Goal: Find specific page/section: Find specific page/section

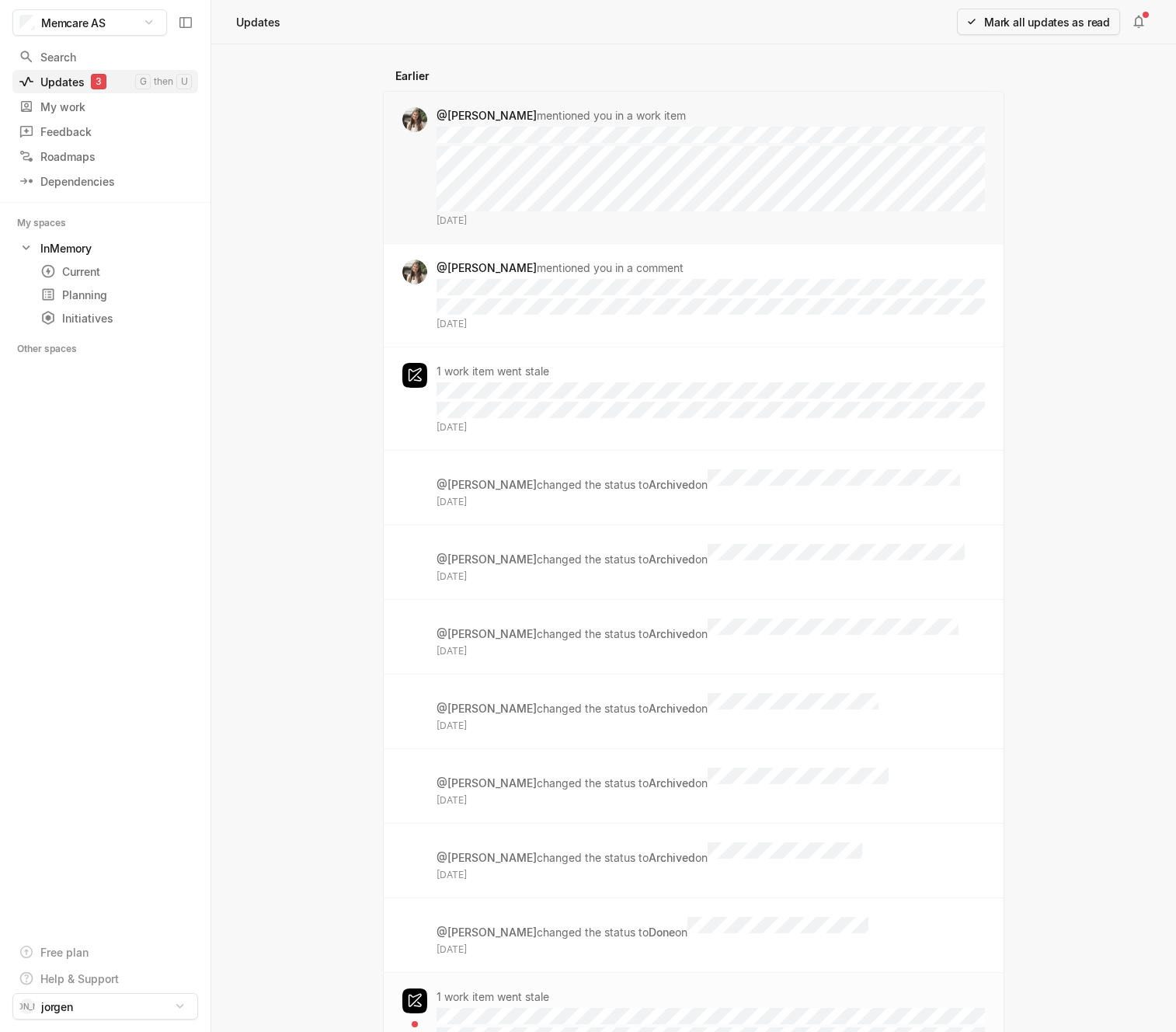
click at [64, 78] on div "Updates 3" at bounding box center [77, 82] width 116 height 17
click at [58, 99] on div "My work" at bounding box center [98, 107] width 158 height 17
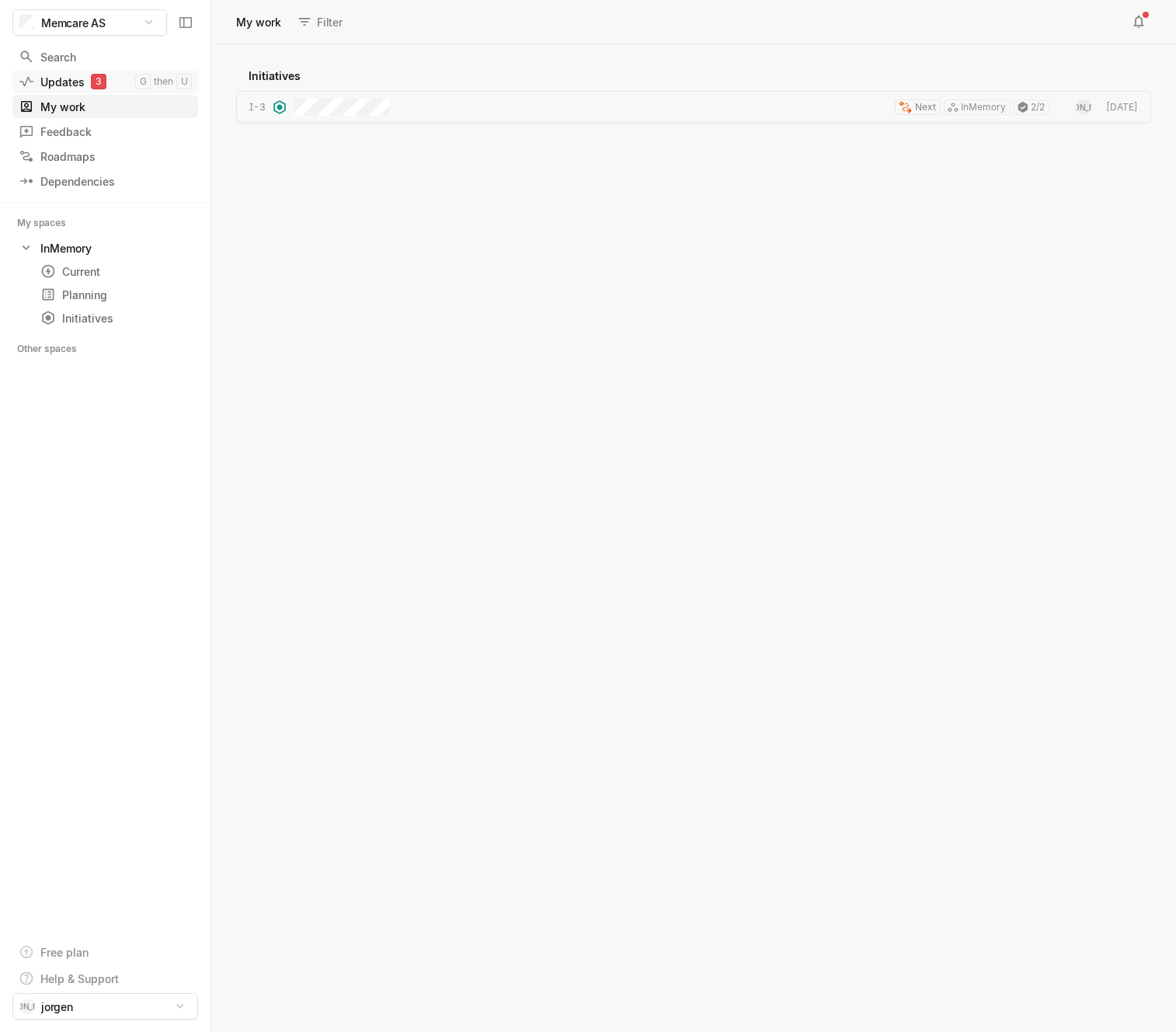
scroll to position [979, 956]
click at [60, 86] on div "Updates 3" at bounding box center [77, 82] width 116 height 17
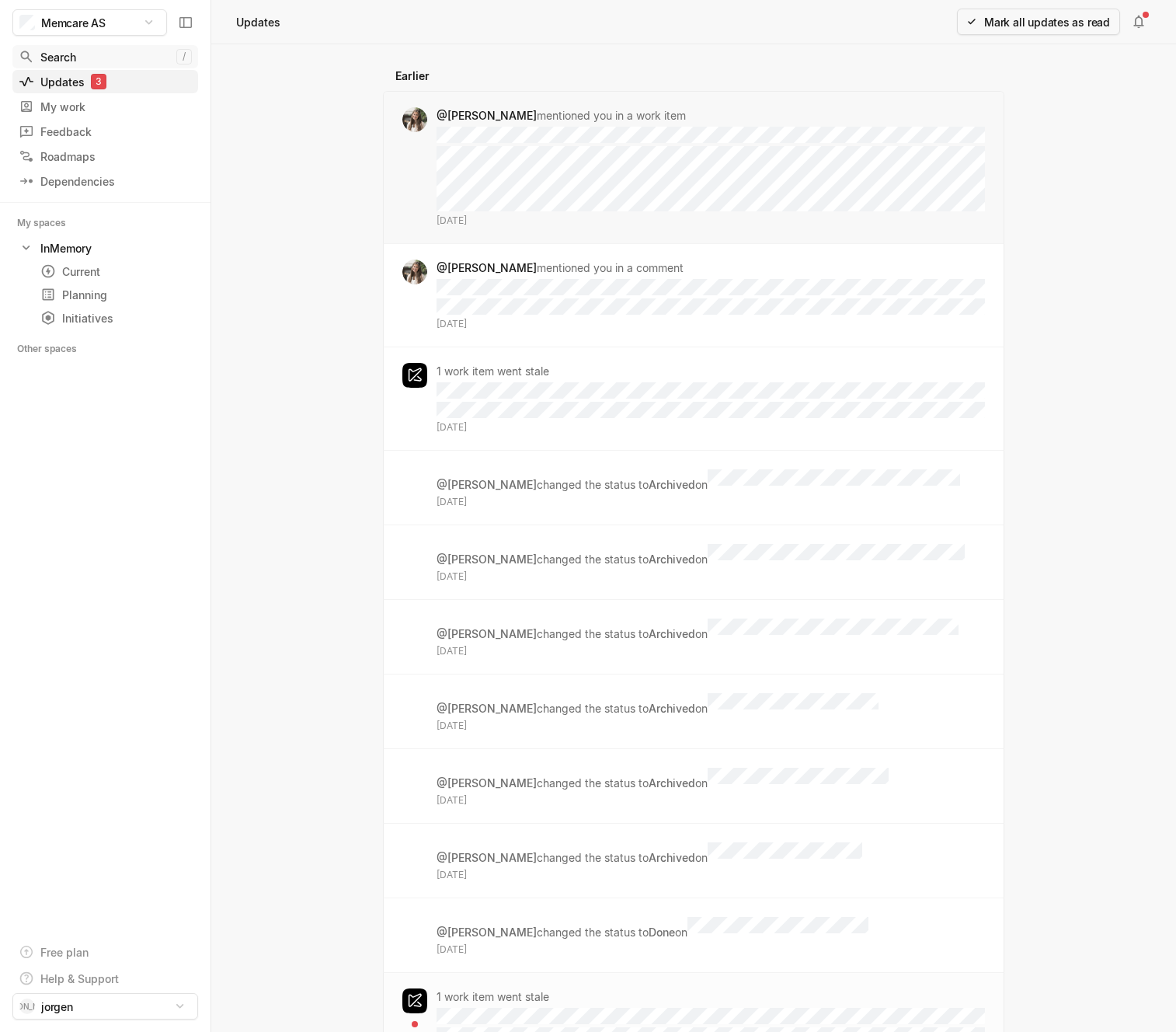
click at [64, 55] on div "Search" at bounding box center [98, 57] width 158 height 17
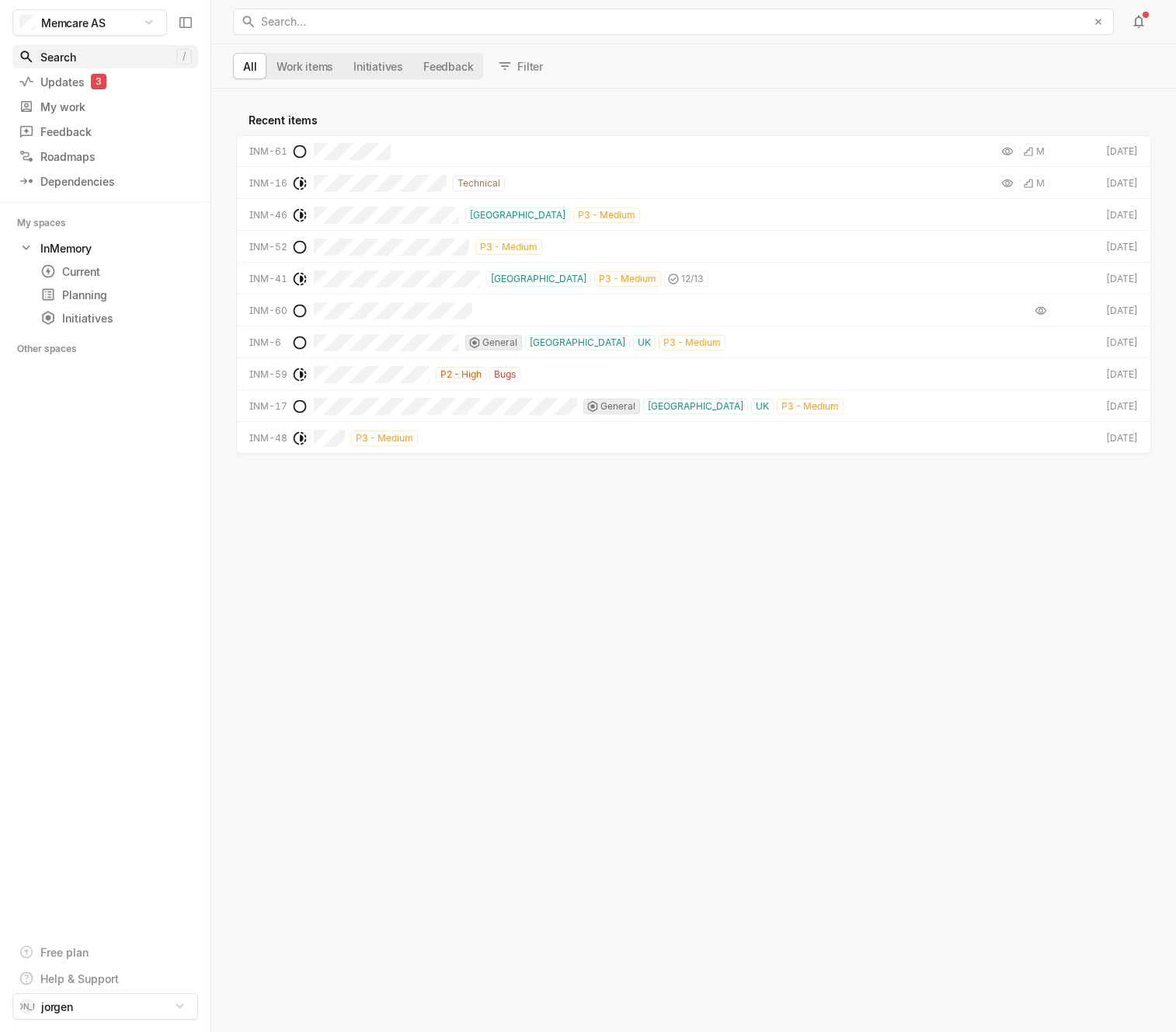
scroll to position [934, 956]
click at [426, 602] on div "Recent items INM-61 M [DATE] INM-16 Technical M [DATE] INM-46 [GEOGRAPHIC_DATA]…" at bounding box center [694, 560] width 965 height 943
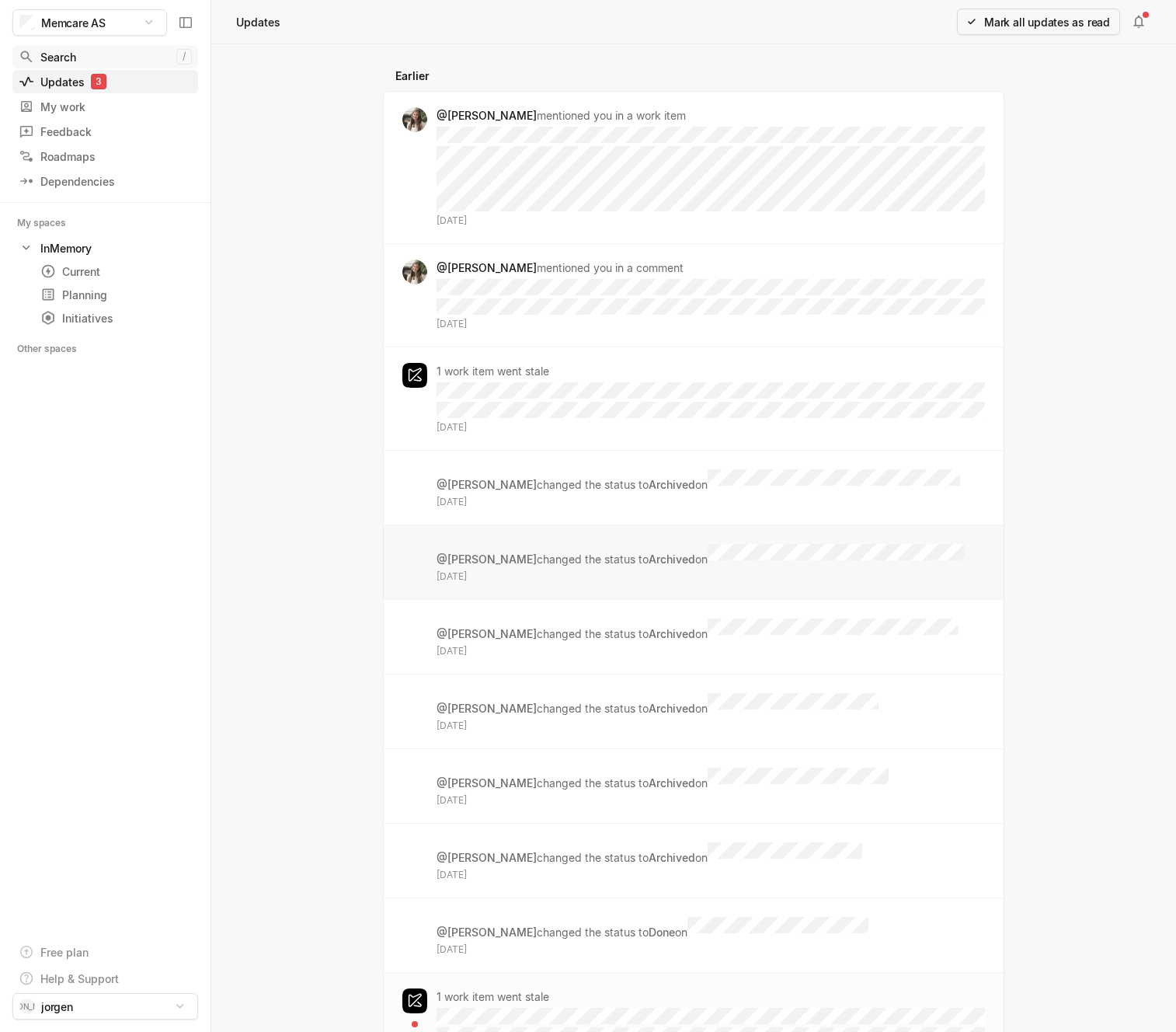
click at [73, 60] on div "Search" at bounding box center [98, 57] width 158 height 17
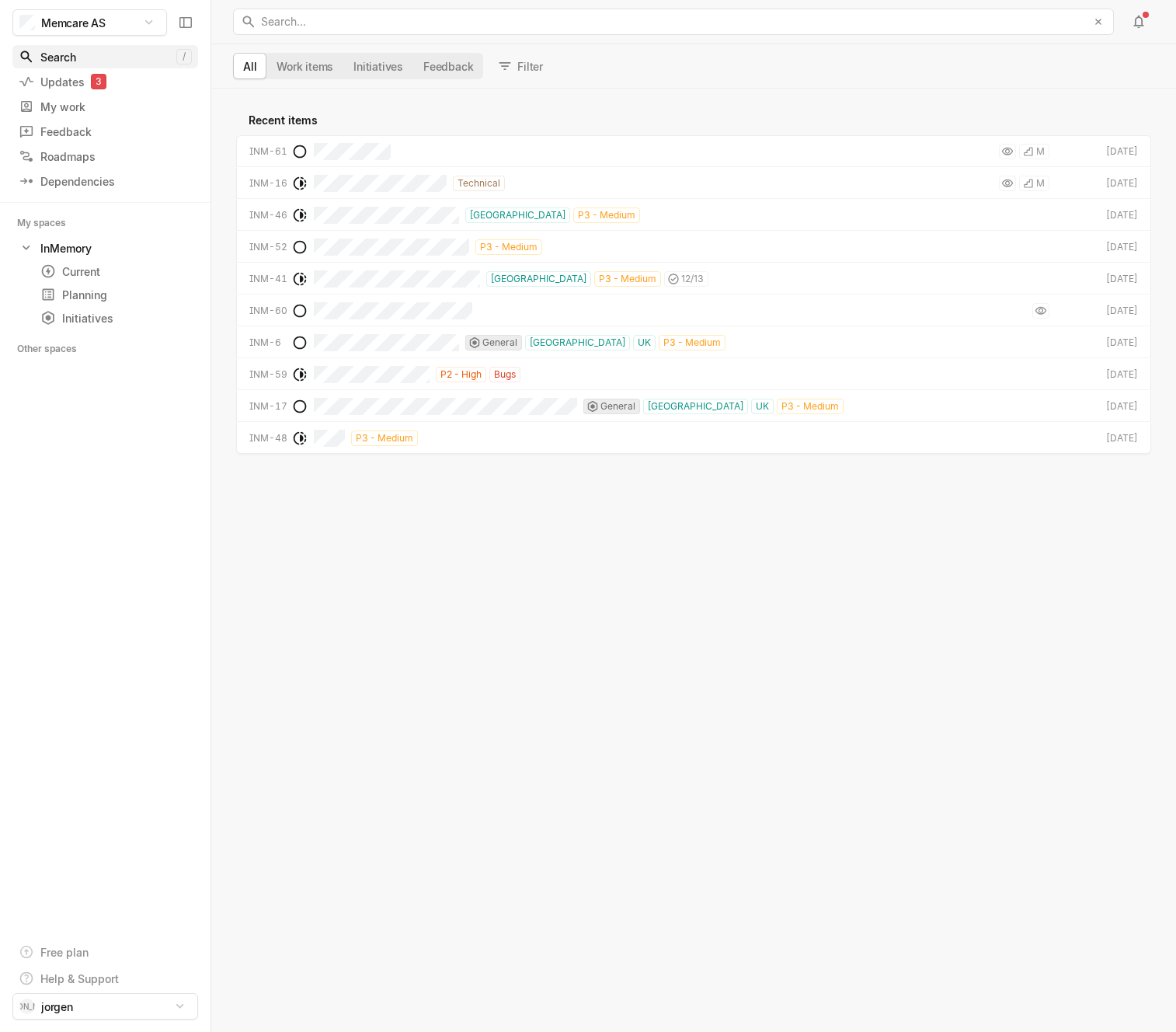
scroll to position [934, 956]
click at [73, 105] on div "My work" at bounding box center [98, 107] width 158 height 17
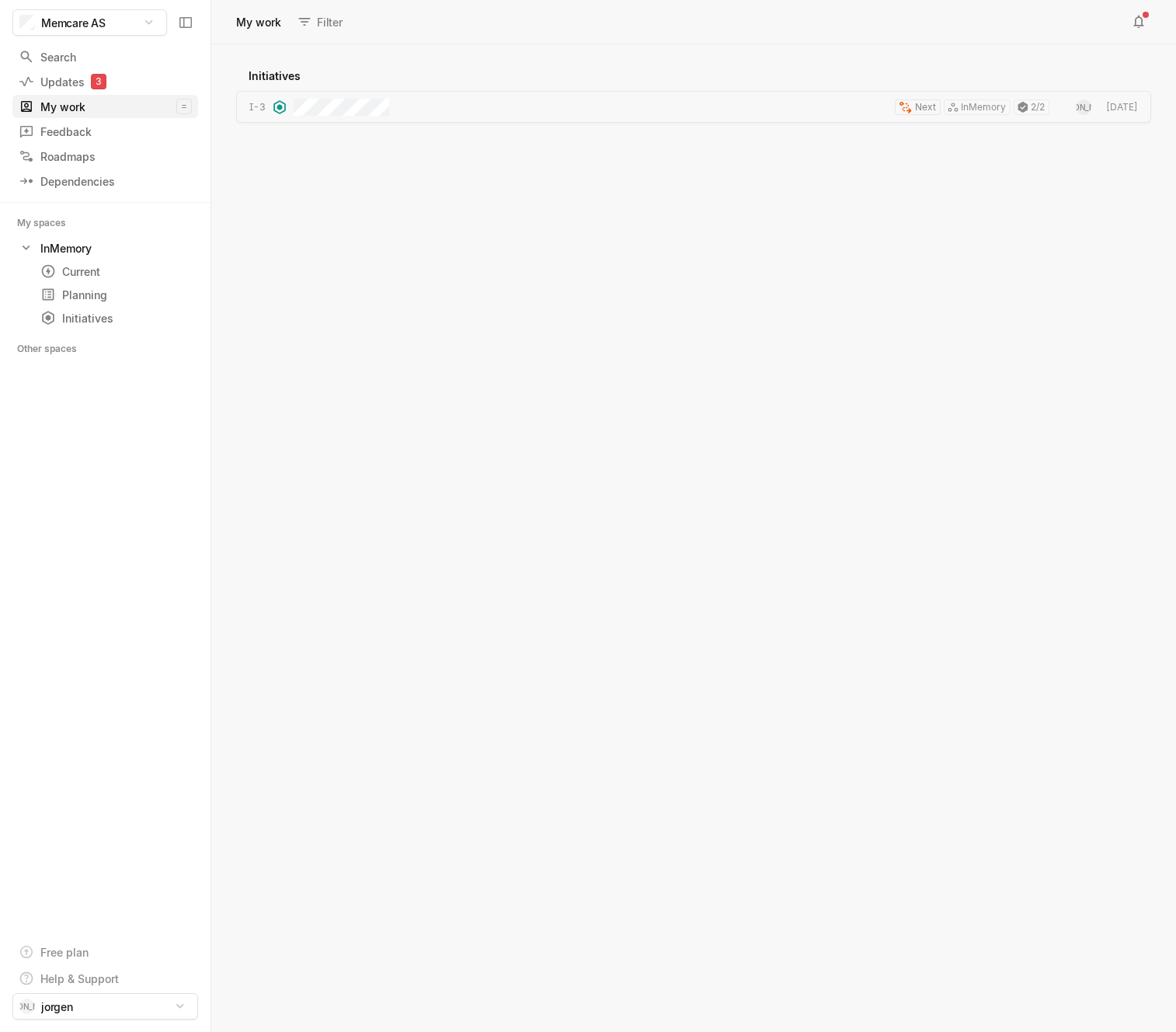
scroll to position [979, 956]
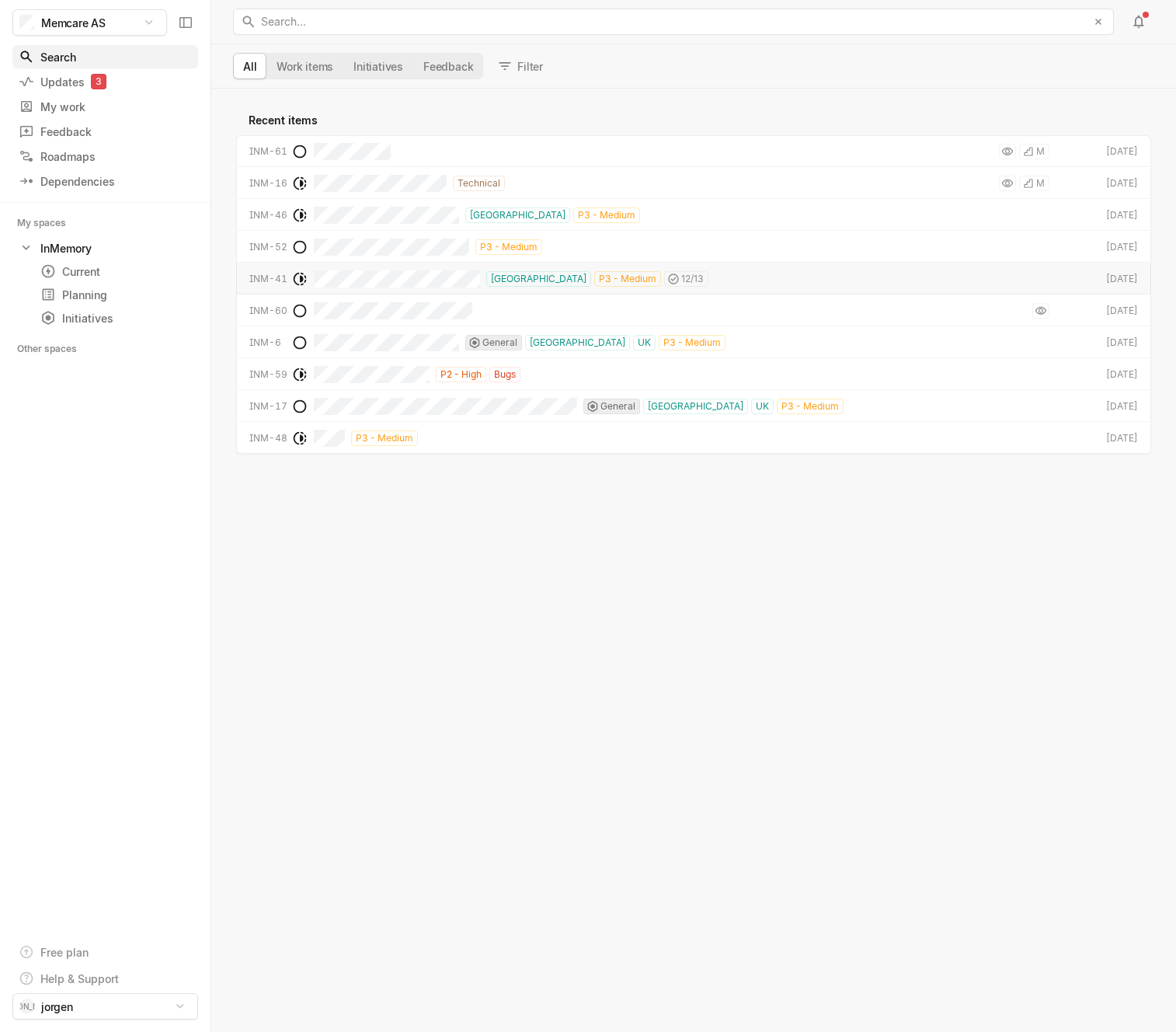
scroll to position [934, 956]
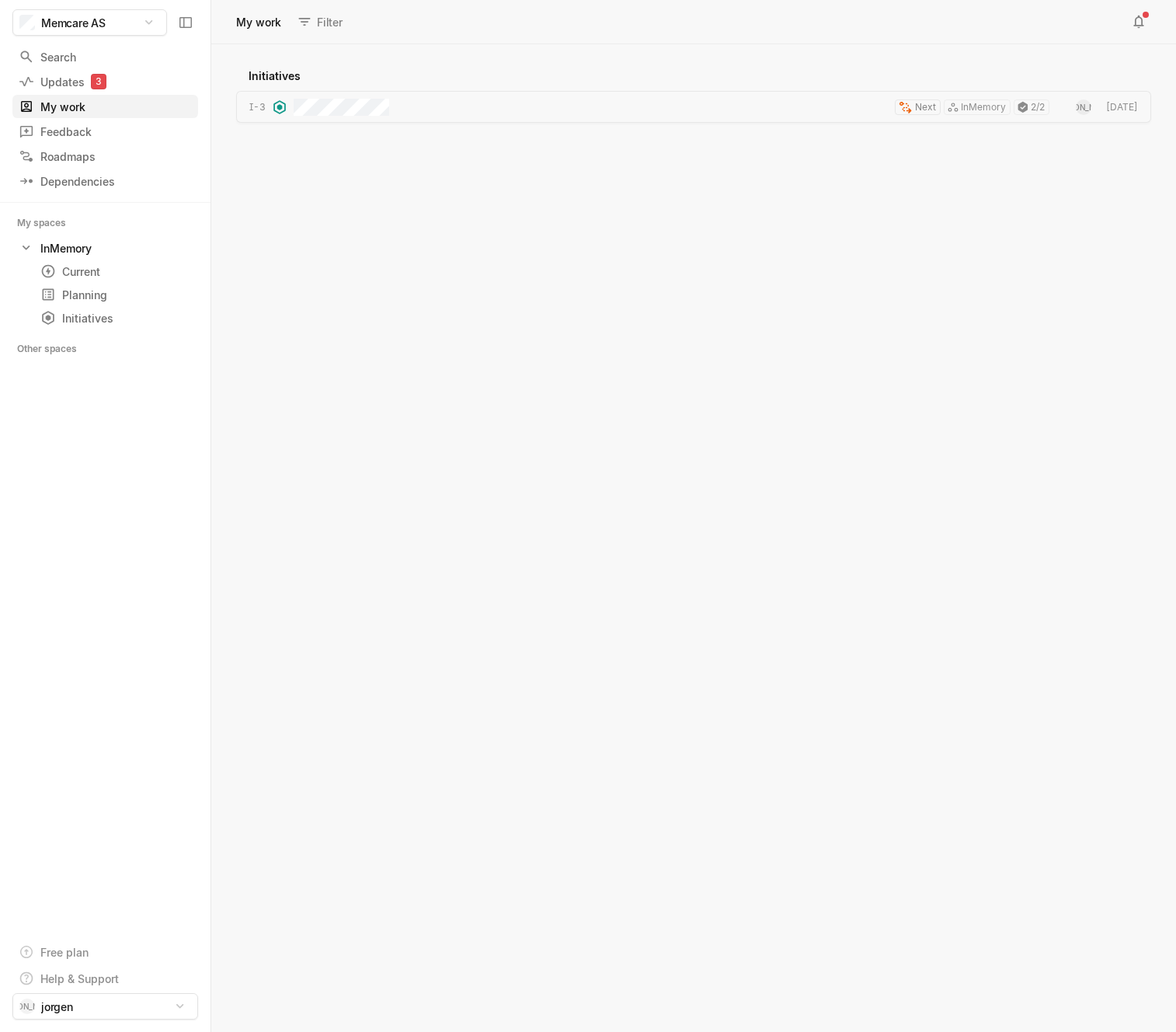
scroll to position [979, 956]
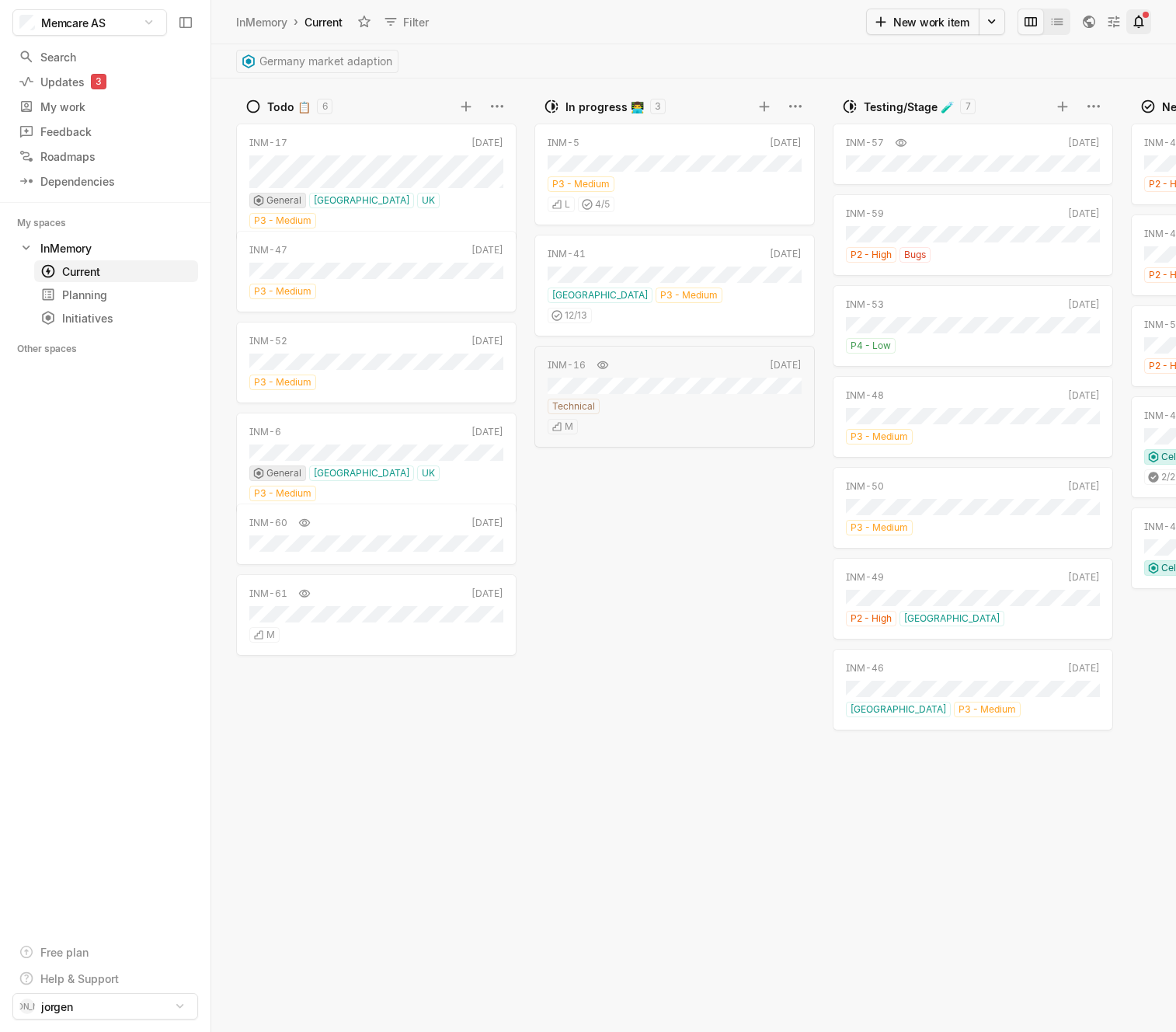
click at [1146, 24] on button at bounding box center [1139, 21] width 25 height 25
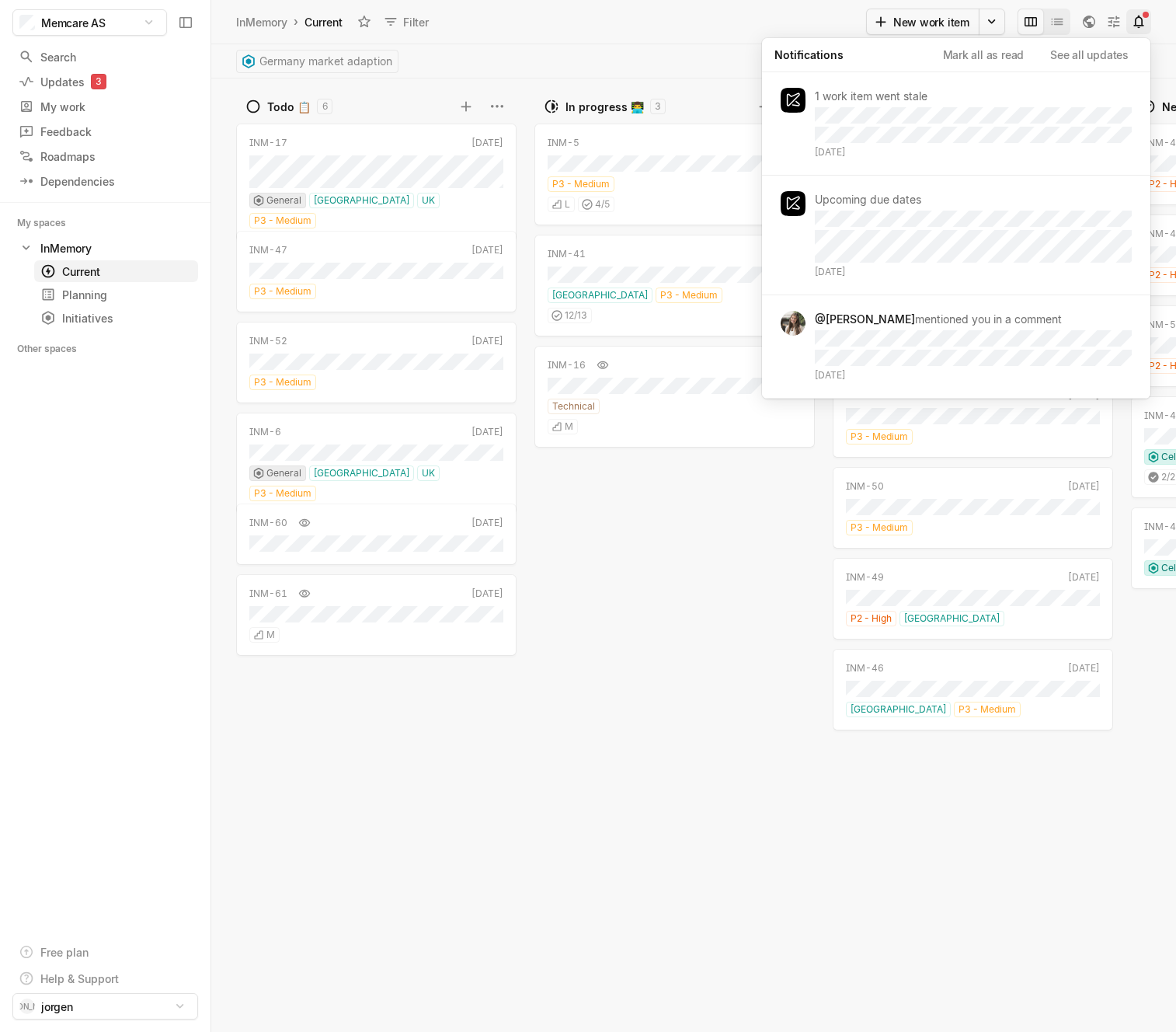
click at [1146, 24] on button at bounding box center [1139, 21] width 25 height 25
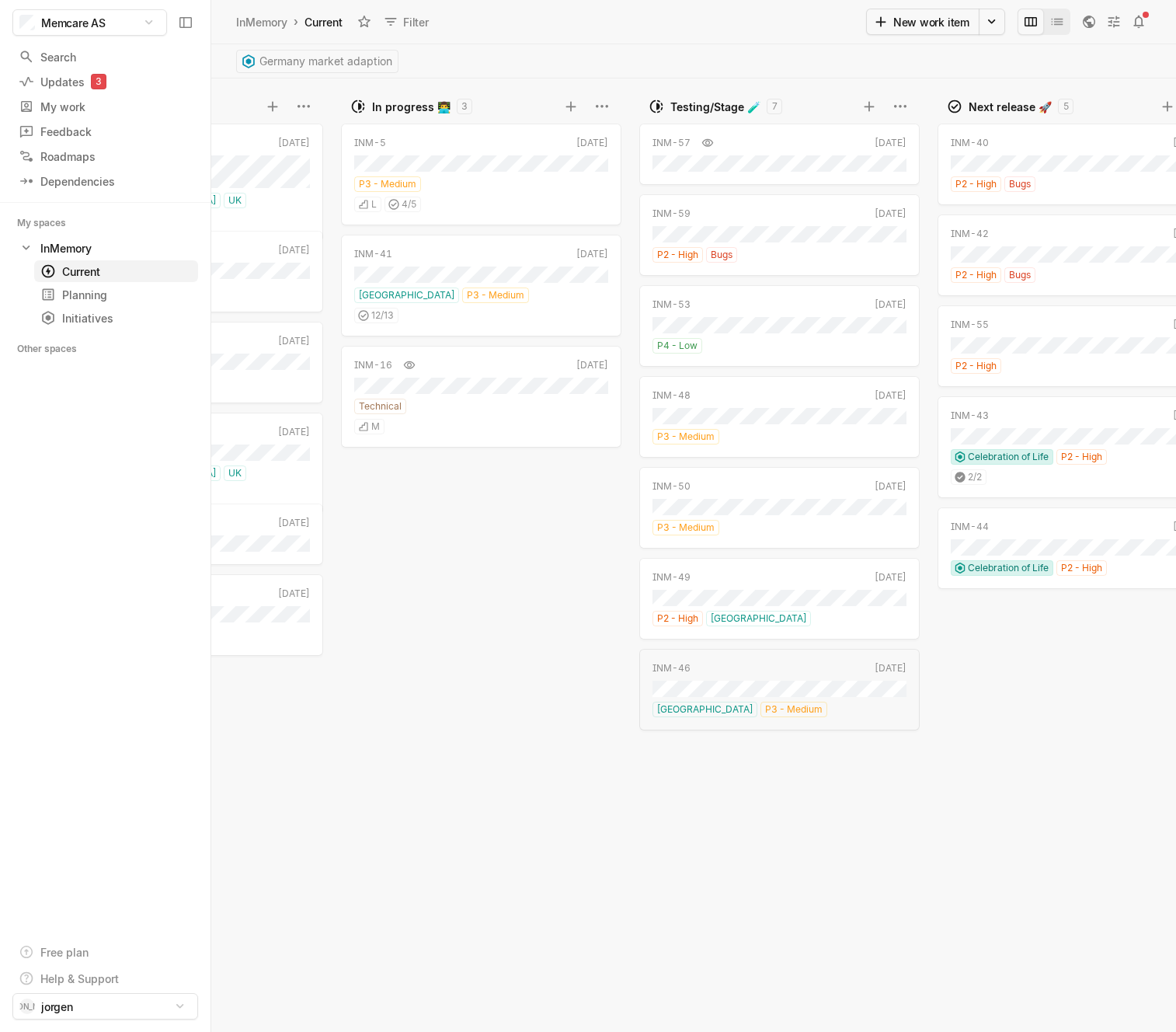
scroll to position [0, 134]
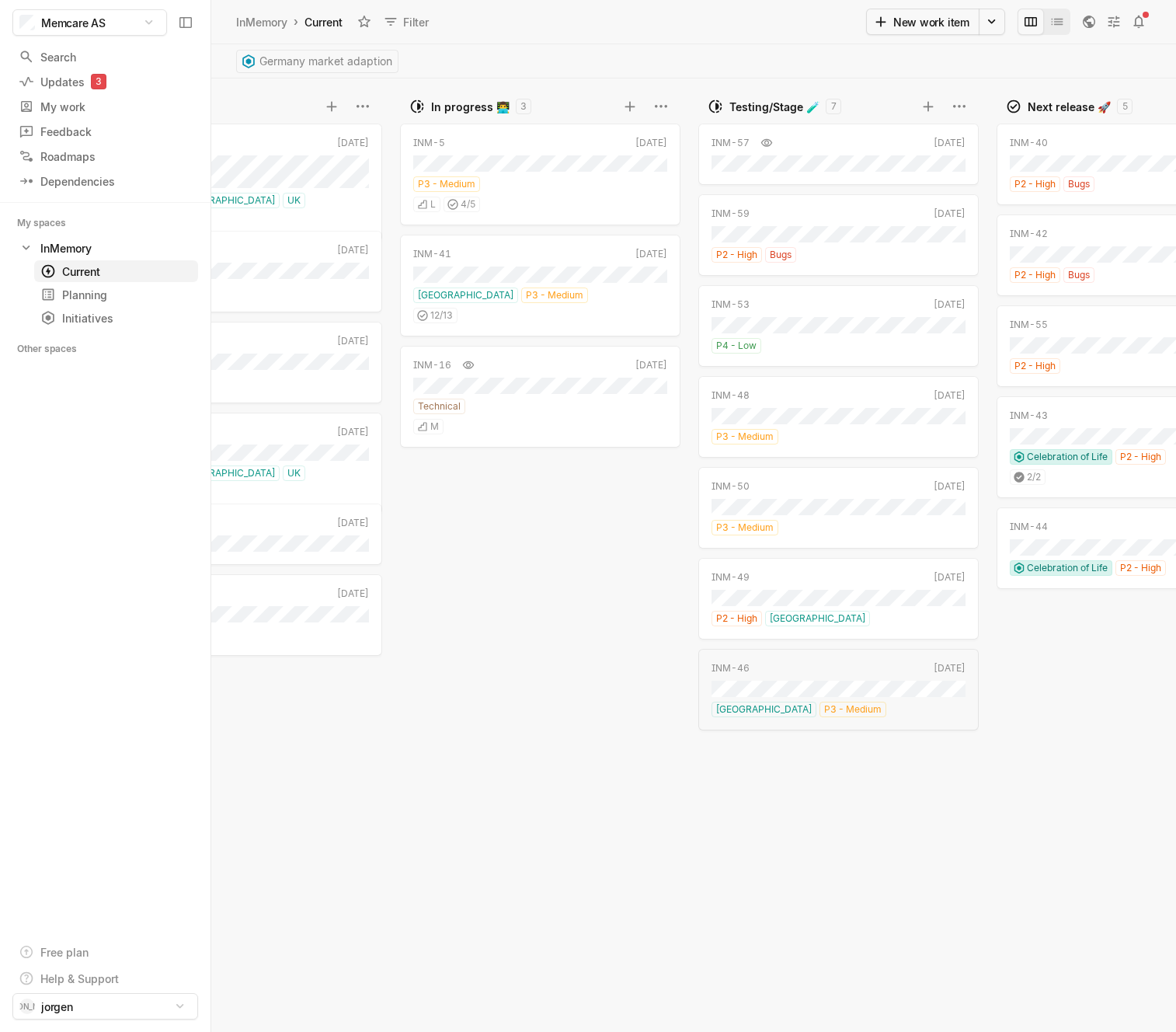
drag, startPoint x: 528, startPoint y: 708, endPoint x: 572, endPoint y: 742, distance: 55.6
click at [528, 708] on div "INM-5 [DATE] P3 - Medium L 4 / 5 INM-41 [DATE] [GEOGRAPHIC_DATA] P3 - Medium 12…" at bounding box center [544, 574] width 287 height 913
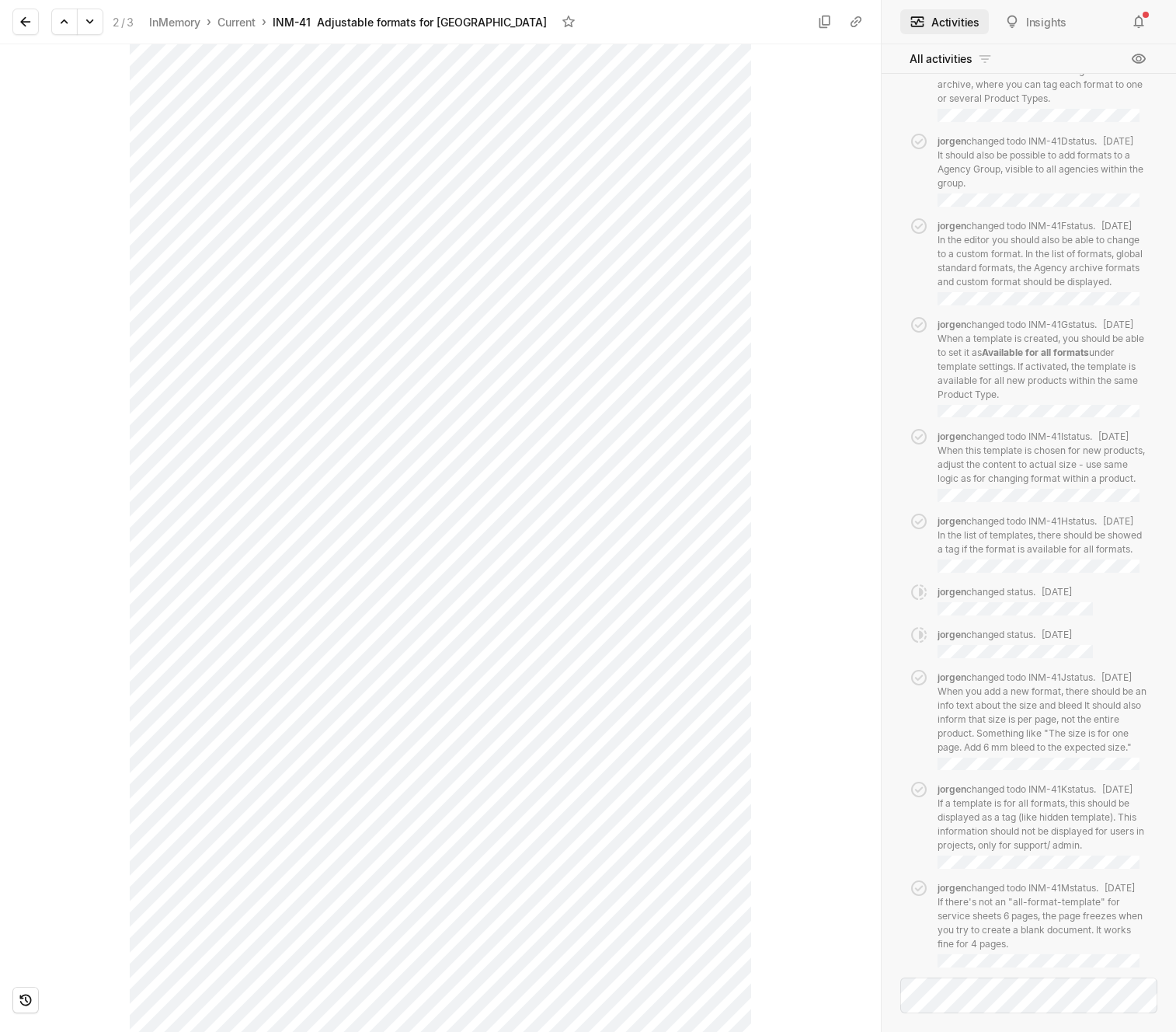
scroll to position [1700, 0]
click at [19, 21] on icon at bounding box center [26, 22] width 16 height 16
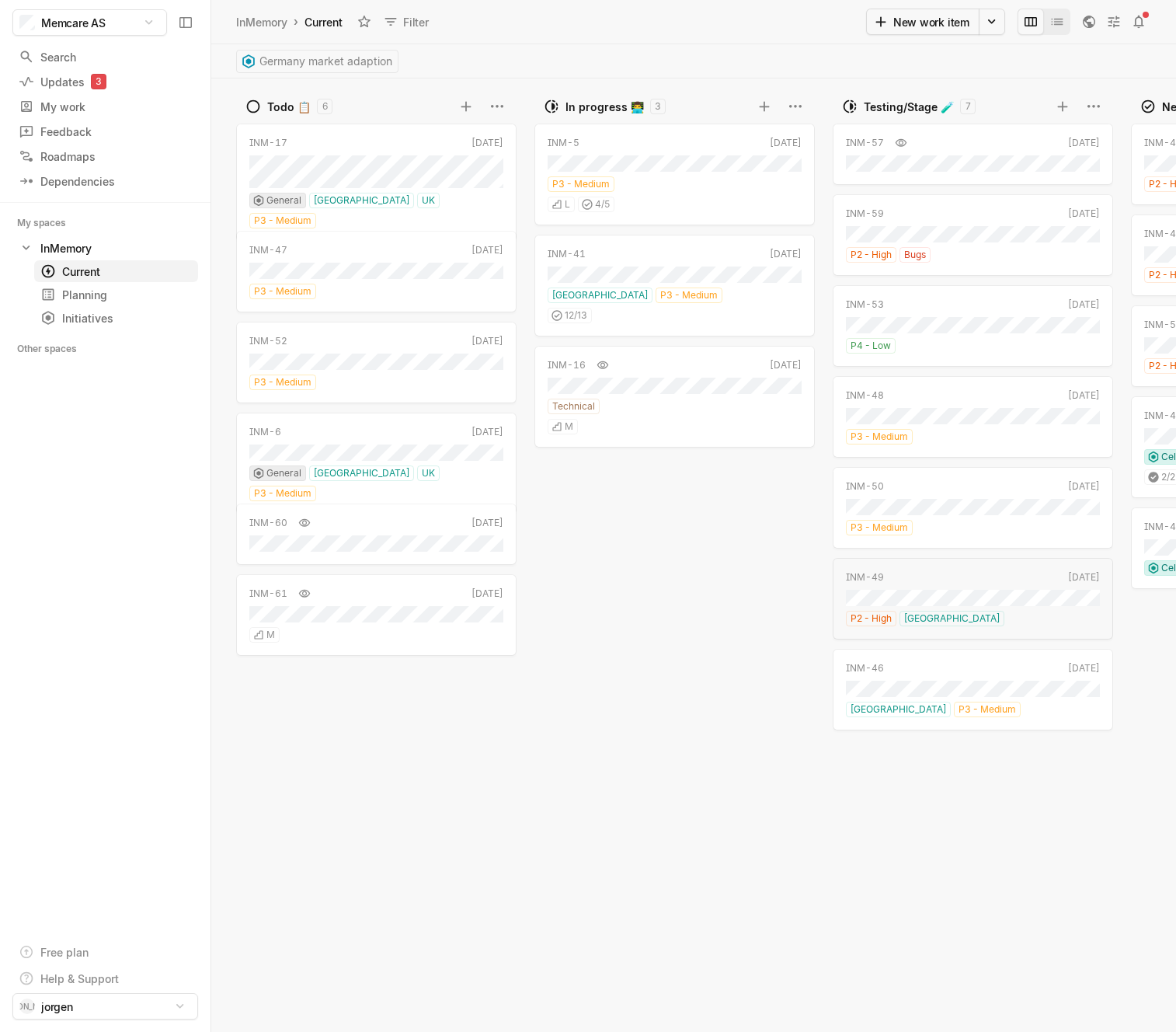
click at [609, 37] on div "InMemory › Current Filter New work item" at bounding box center [694, 22] width 965 height 44
